Goal: Task Accomplishment & Management: Manage account settings

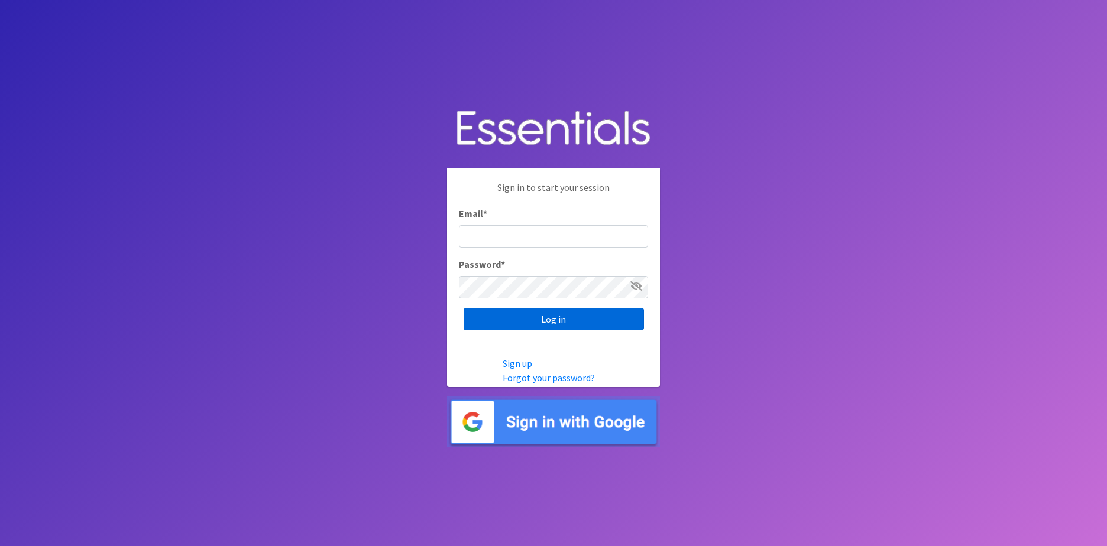
type input "[PERSON_NAME][EMAIL_ADDRESS][PERSON_NAME][DOMAIN_NAME][PERSON_NAME]"
click at [508, 323] on input "Log in" at bounding box center [553, 319] width 180 height 22
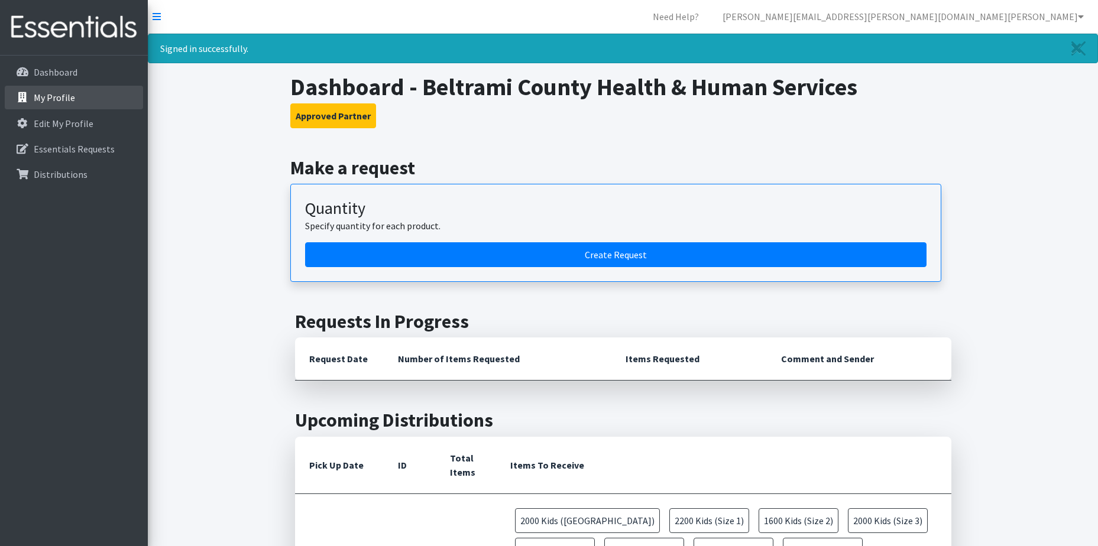
click at [63, 93] on p "My Profile" at bounding box center [54, 98] width 41 height 12
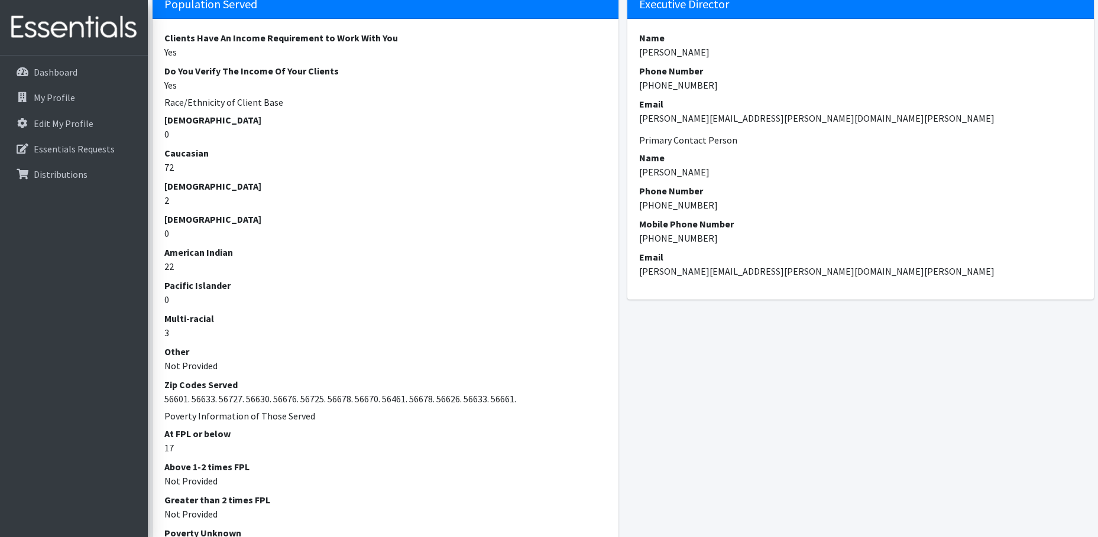
scroll to position [1095, 0]
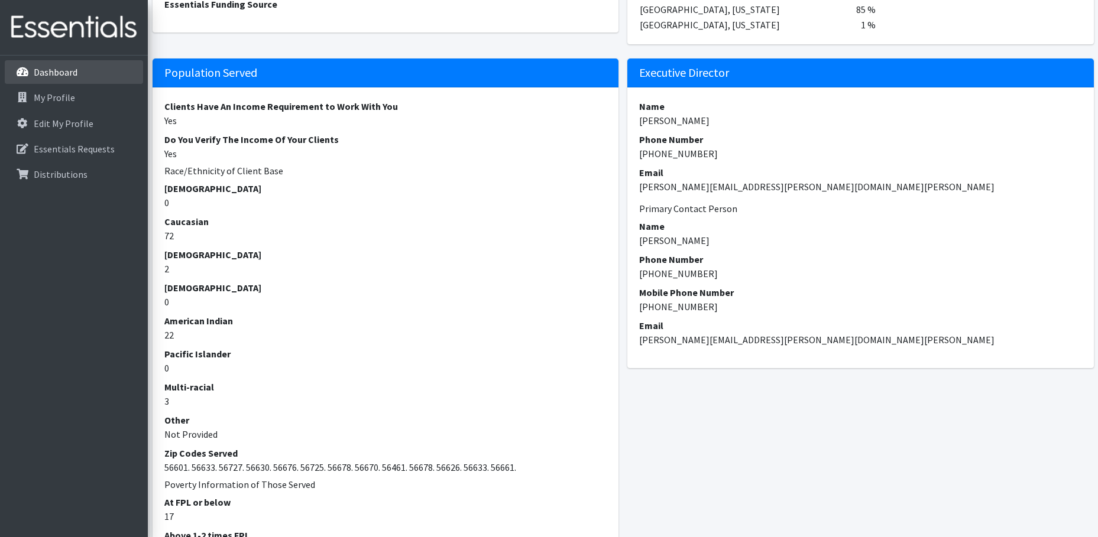
click at [69, 76] on p "Dashboard" at bounding box center [56, 72] width 44 height 12
